Goal: Check status: Check status

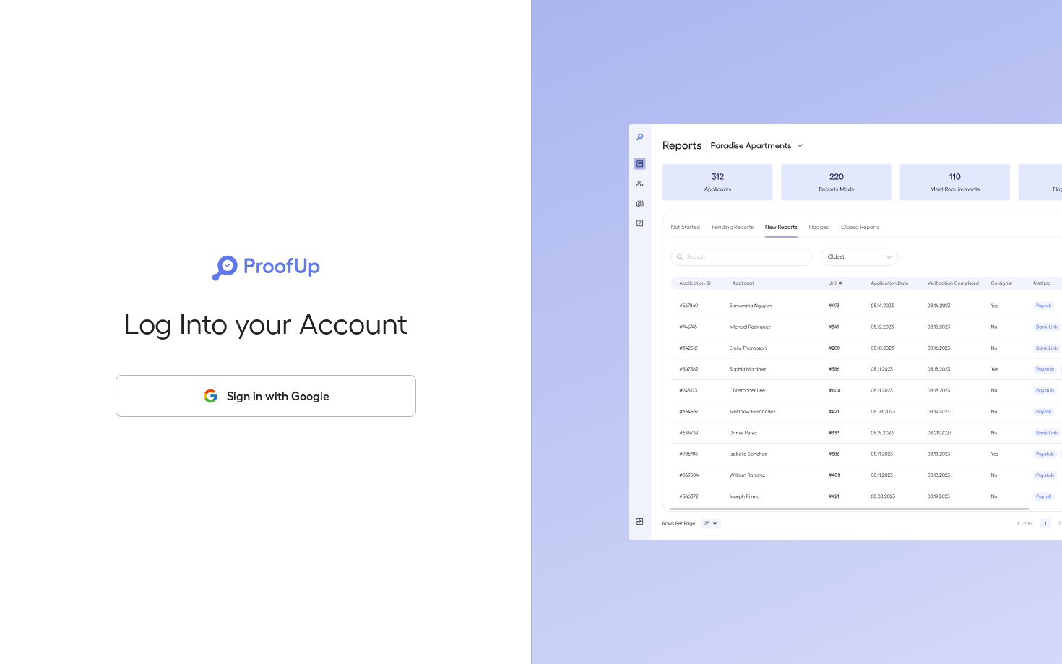
click at [294, 392] on button "Sign in with Google" at bounding box center [266, 396] width 300 height 42
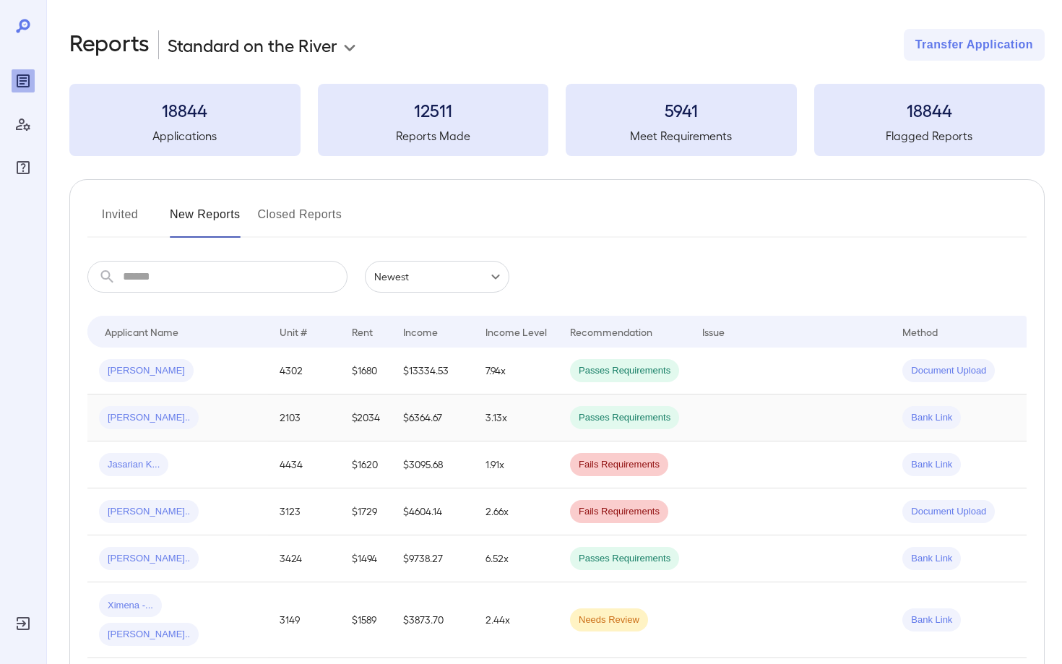
click at [140, 422] on span "[PERSON_NAME].." at bounding box center [149, 418] width 100 height 14
